Goal: Obtain resource: Obtain resource

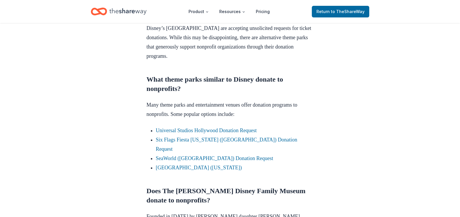
scroll to position [348, 0]
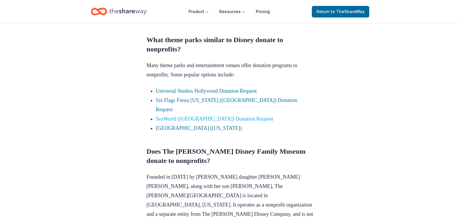
click at [179, 116] on link "SeaWorld ([GEOGRAPHIC_DATA]) Donation Request" at bounding box center [214, 119] width 117 height 6
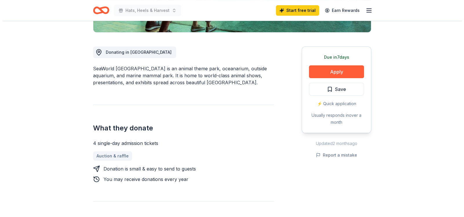
scroll to position [145, 0]
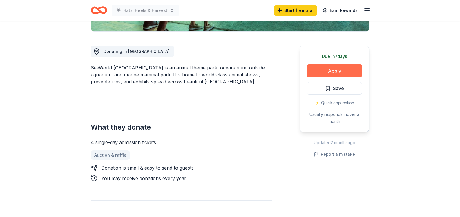
click at [329, 69] on button "Apply" at bounding box center [334, 70] width 55 height 13
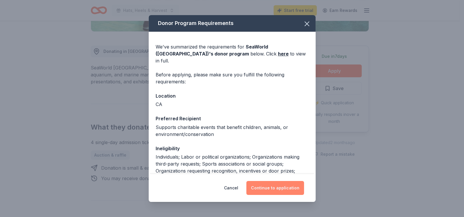
click at [270, 187] on button "Continue to application" at bounding box center [275, 188] width 58 height 14
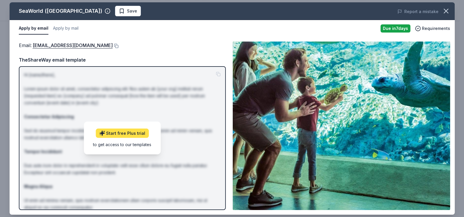
click at [128, 132] on link "Start free Plus trial" at bounding box center [122, 132] width 53 height 9
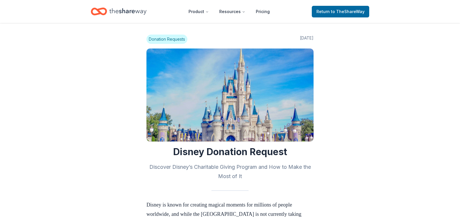
scroll to position [346, 0]
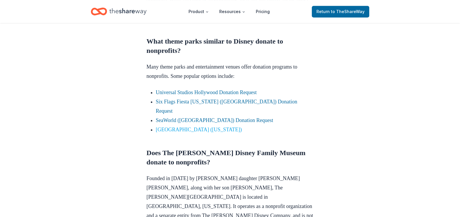
click at [199, 126] on link "[GEOGRAPHIC_DATA] ([US_STATE])" at bounding box center [199, 129] width 86 height 6
click at [184, 126] on link "[GEOGRAPHIC_DATA] ([US_STATE])" at bounding box center [199, 129] width 86 height 6
